Goal: Check status: Check status

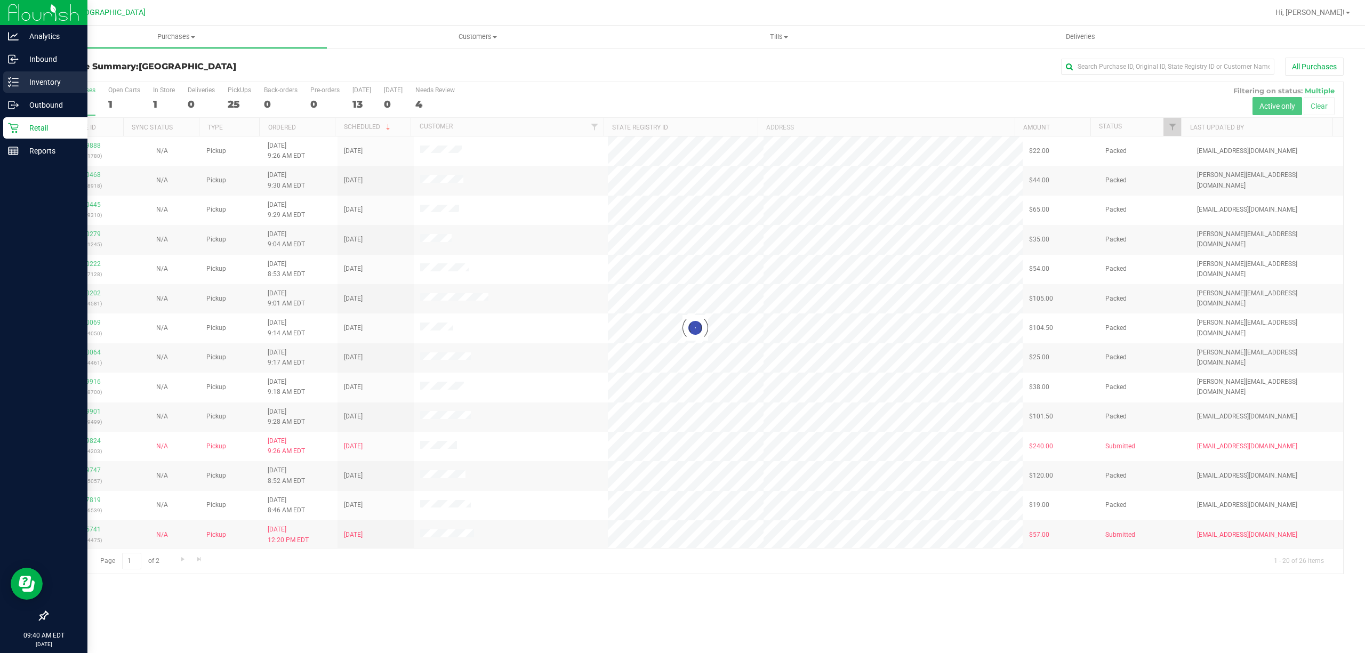
click at [17, 83] on icon at bounding box center [13, 82] width 11 height 11
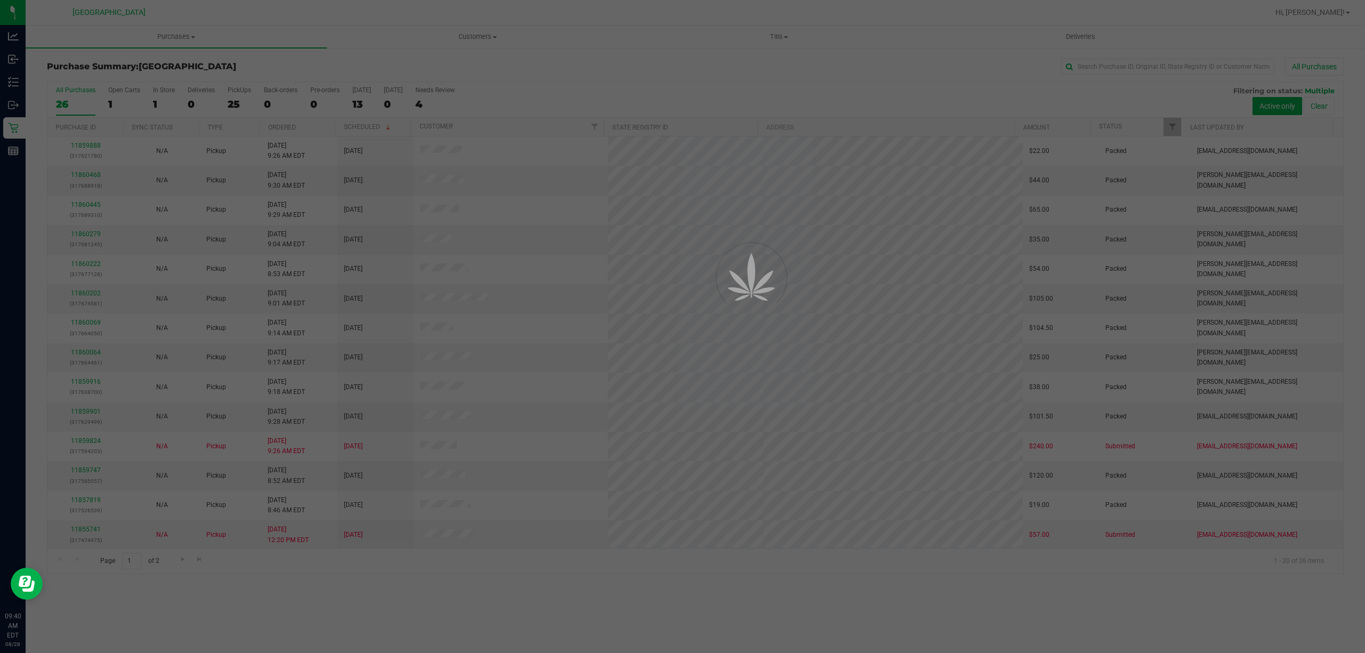
click at [15, 84] on div at bounding box center [682, 326] width 1365 height 653
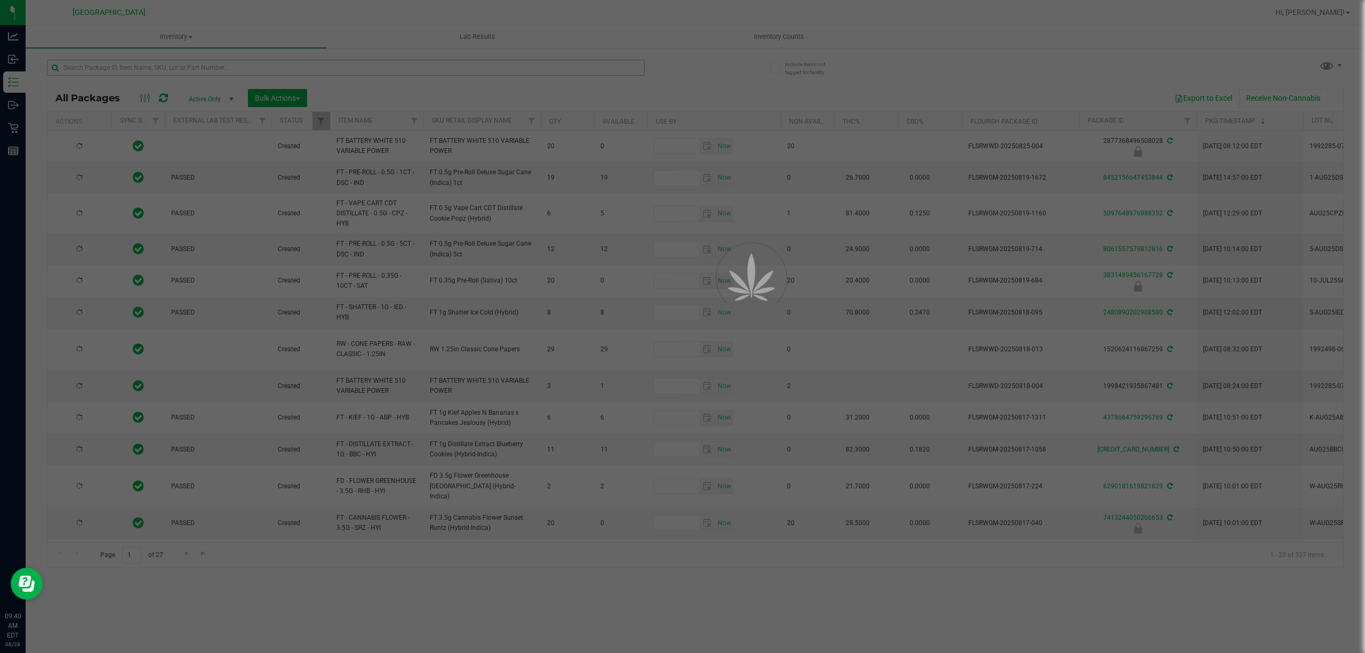
click at [107, 68] on div at bounding box center [682, 326] width 1365 height 653
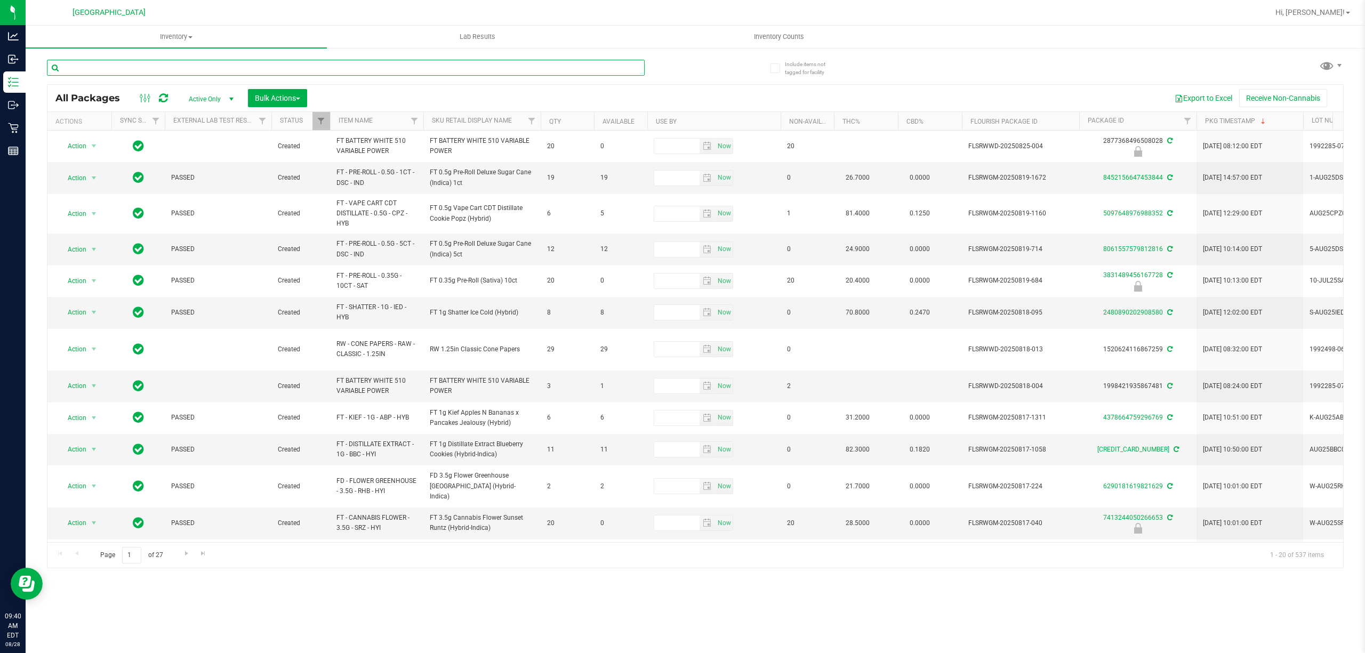
click at [107, 68] on input "text" at bounding box center [346, 68] width 598 height 16
paste input "W-JUL25ARZ01-0721"
type input "W-JUL25ARZ01-0721"
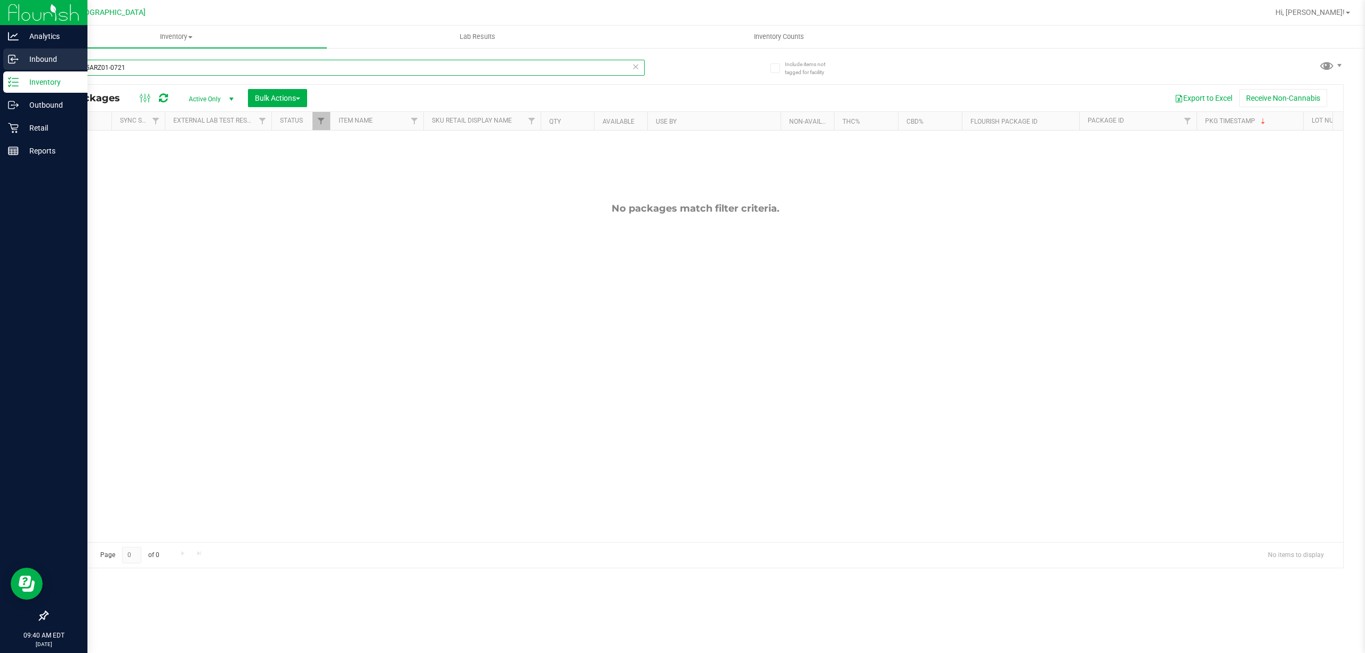
drag, startPoint x: 158, startPoint y: 64, endPoint x: 0, endPoint y: 58, distance: 157.9
click at [0, 61] on div "Analytics Inbound Inventory Outbound Retail Reports 09:40 AM EDT [DATE] 08/28 […" at bounding box center [682, 326] width 1365 height 653
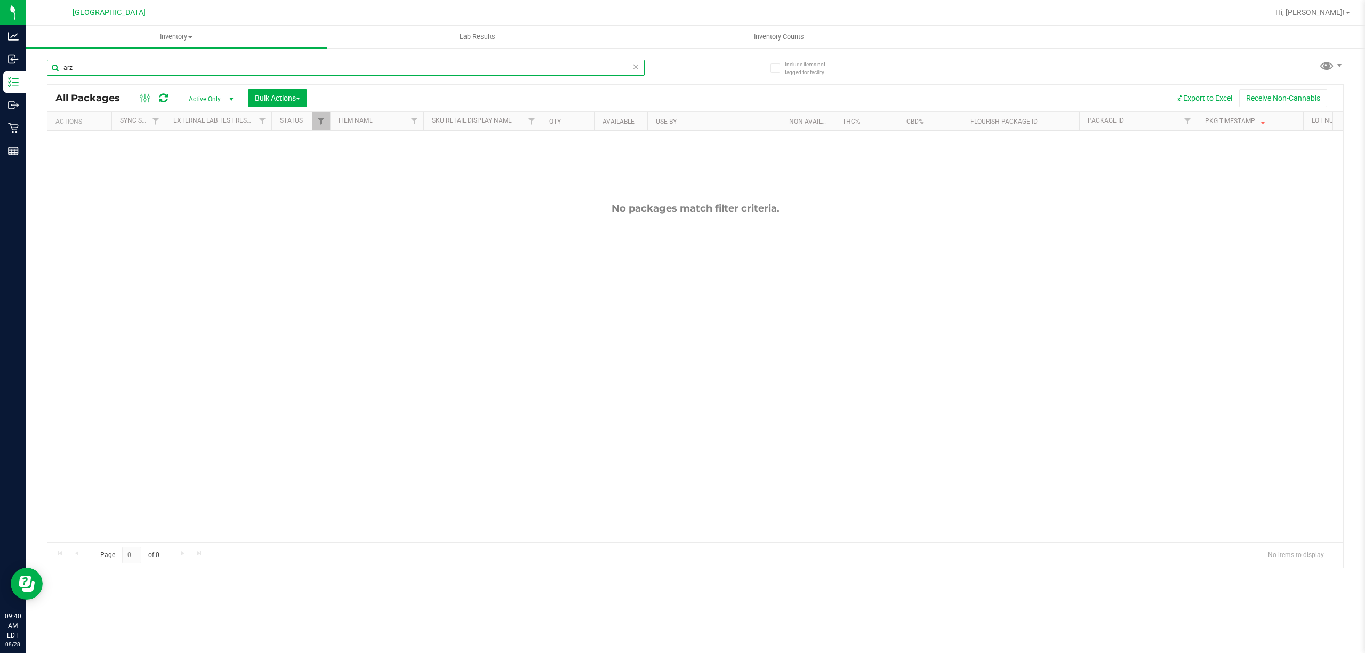
type input "arz"
